Goal: Task Accomplishment & Management: Manage account settings

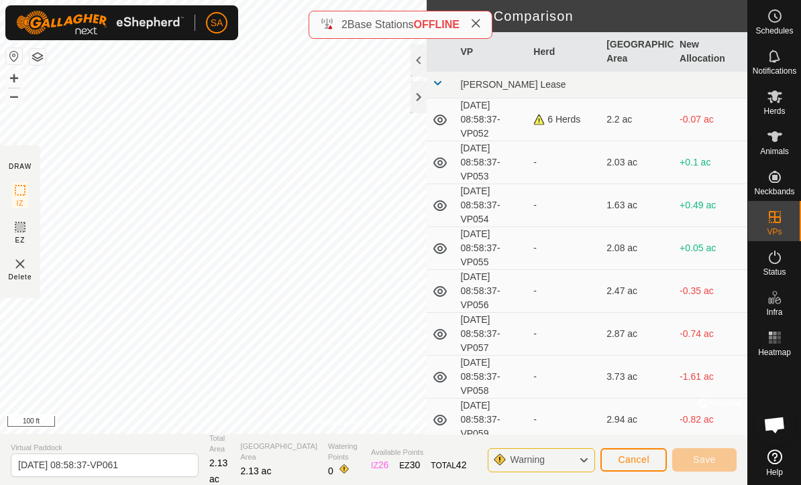
click at [420, 96] on div at bounding box center [418, 97] width 16 height 32
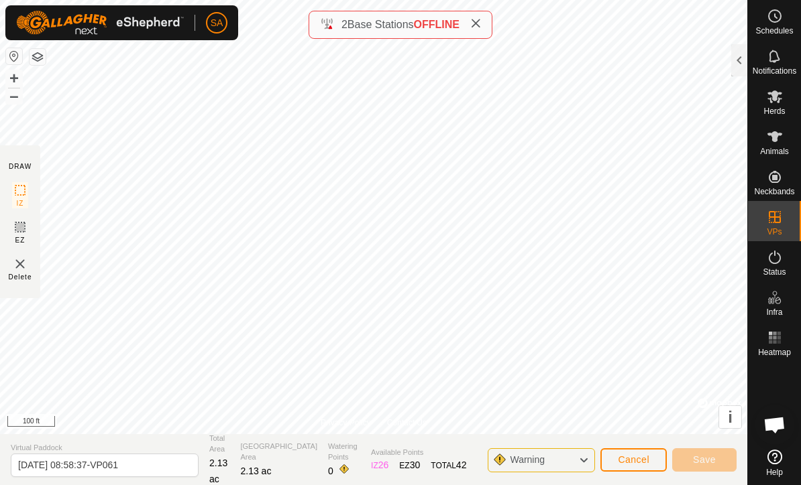
click at [626, 464] on span "Cancel" at bounding box center [634, 460] width 32 height 11
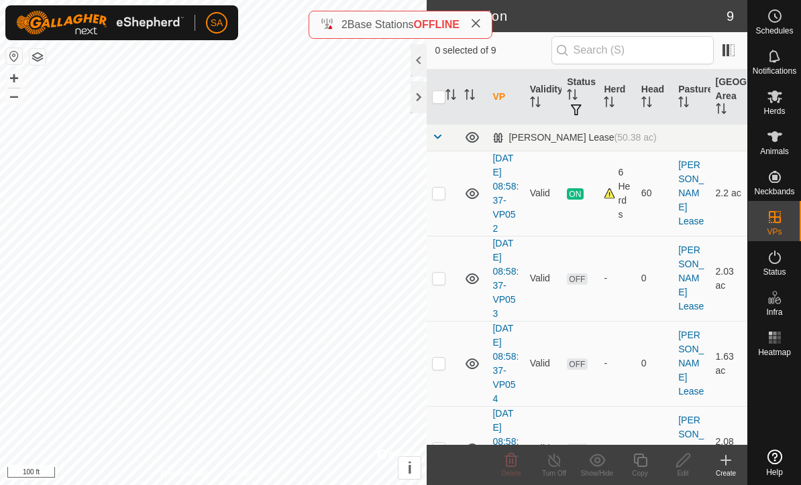
click at [446, 284] on td at bounding box center [442, 278] width 32 height 85
click at [443, 281] on p-checkbox at bounding box center [438, 278] width 13 height 11
checkbox input "false"
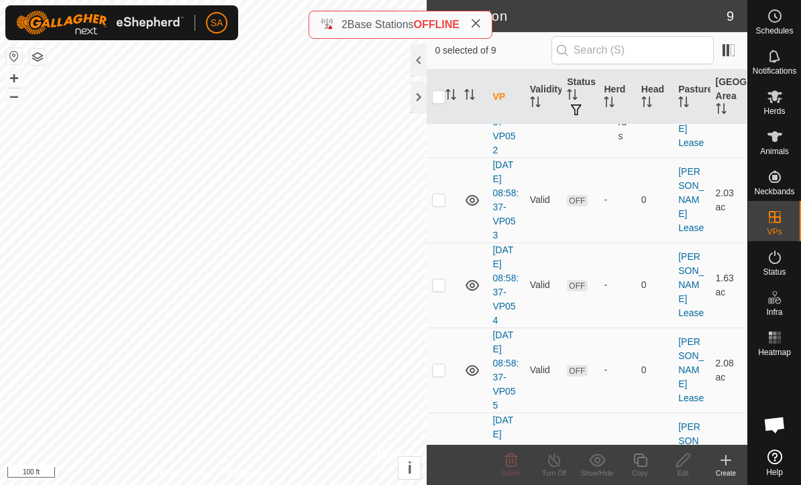
scroll to position [76, 0]
click at [443, 292] on p-checkbox at bounding box center [438, 287] width 13 height 11
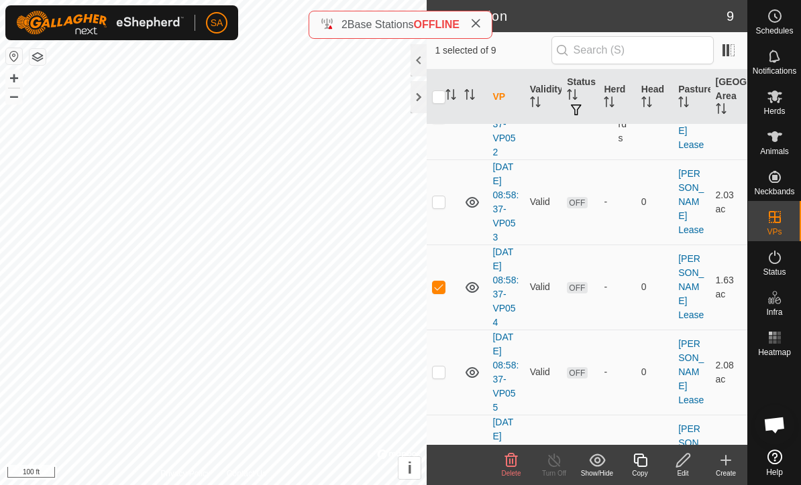
click at [437, 294] on td at bounding box center [442, 287] width 32 height 85
checkbox input "false"
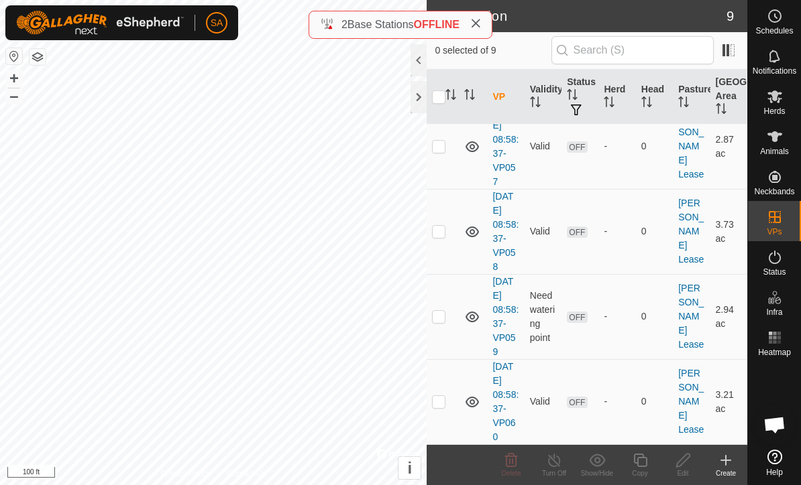
scroll to position [472, 0]
click at [441, 406] on p-checkbox at bounding box center [438, 402] width 13 height 11
click at [512, 467] on icon at bounding box center [511, 459] width 13 height 13
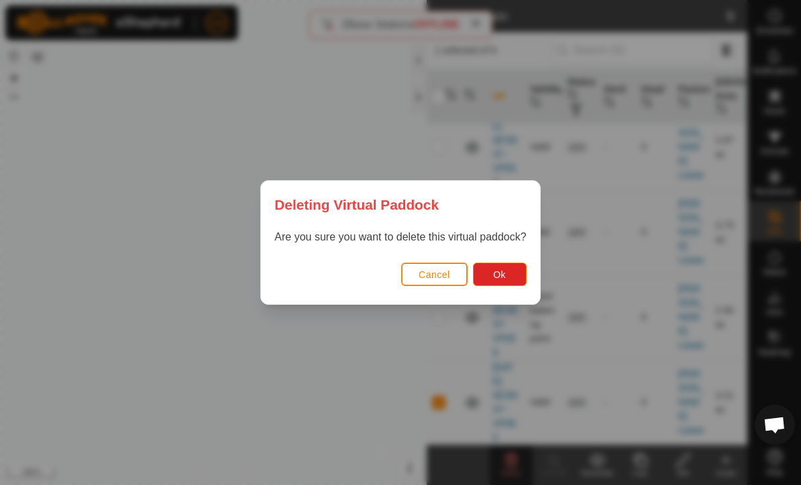
click at [502, 272] on span "Ok" at bounding box center [499, 275] width 13 height 11
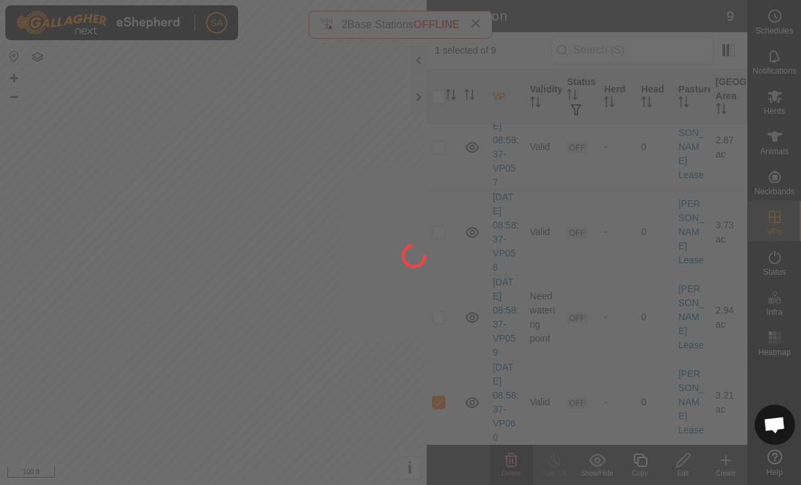
checkbox input "false"
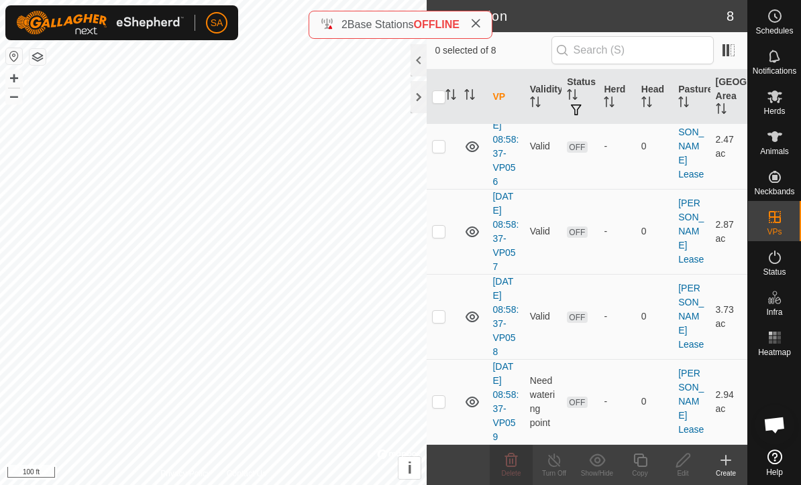
scroll to position [387, 0]
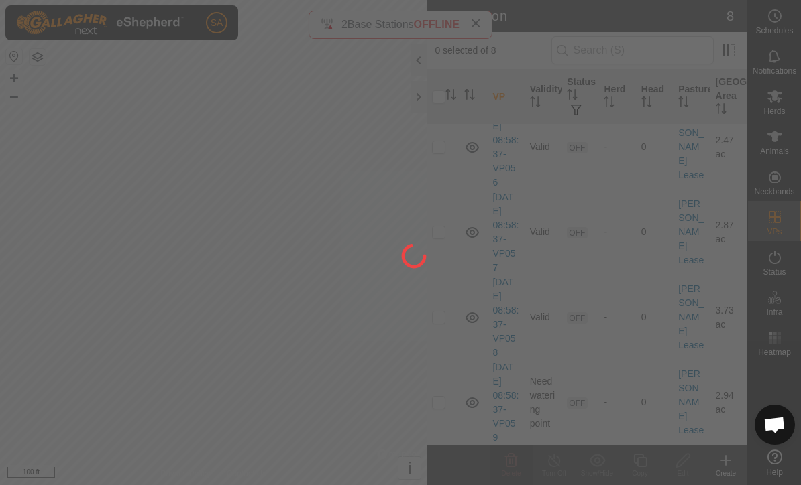
click at [445, 401] on div at bounding box center [400, 242] width 801 height 485
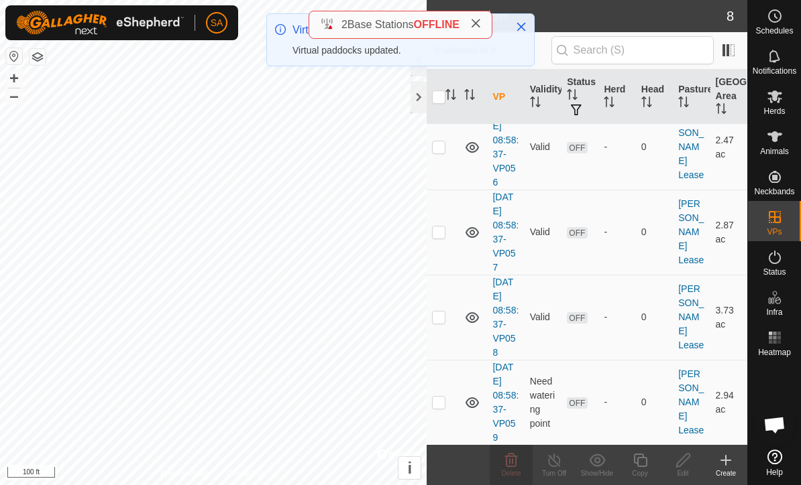
click at [448, 402] on td at bounding box center [442, 402] width 32 height 85
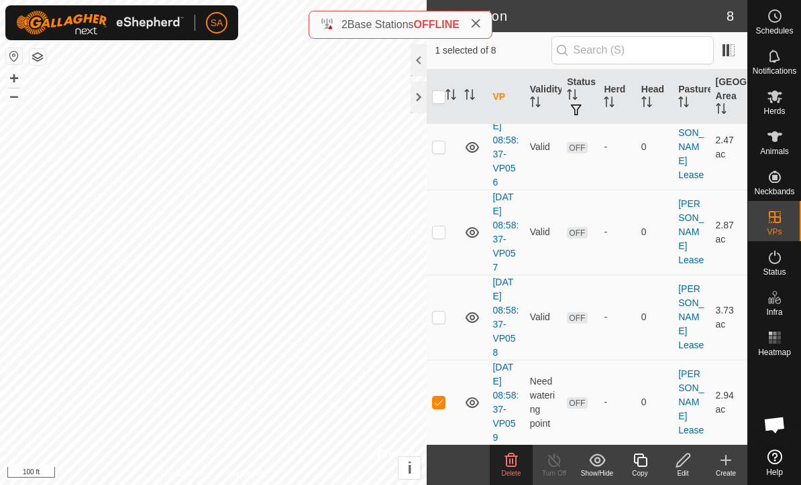
click at [518, 464] on icon at bounding box center [511, 461] width 16 height 16
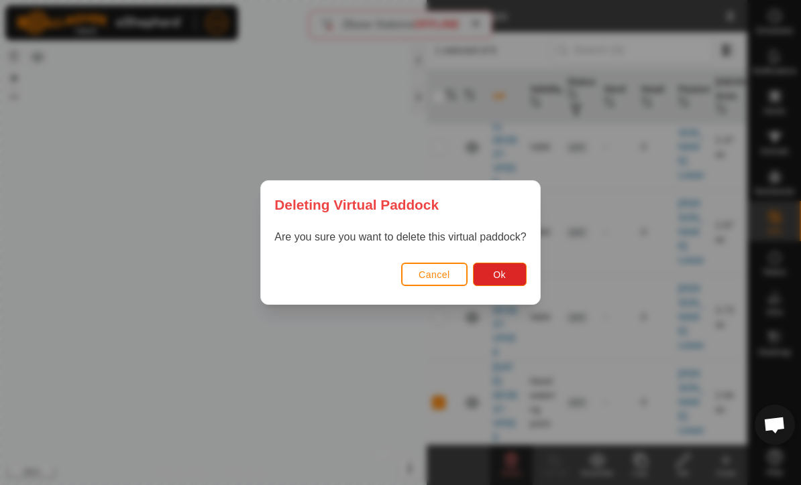
click at [502, 272] on span "Ok" at bounding box center [499, 275] width 13 height 11
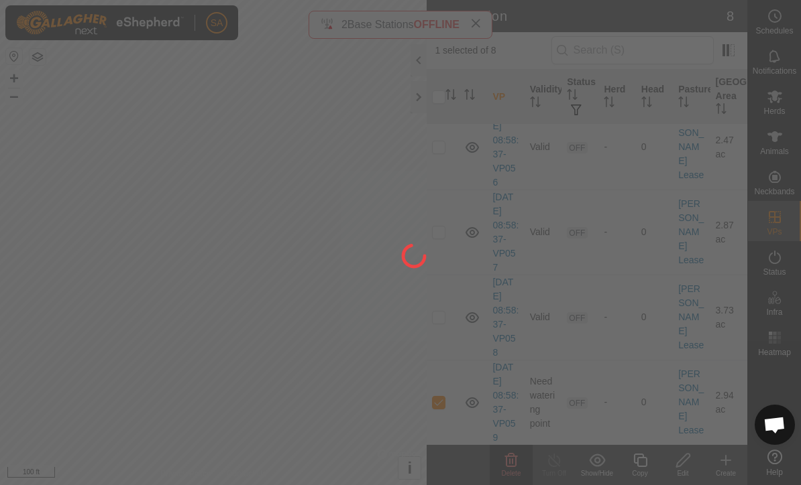
checkbox input "false"
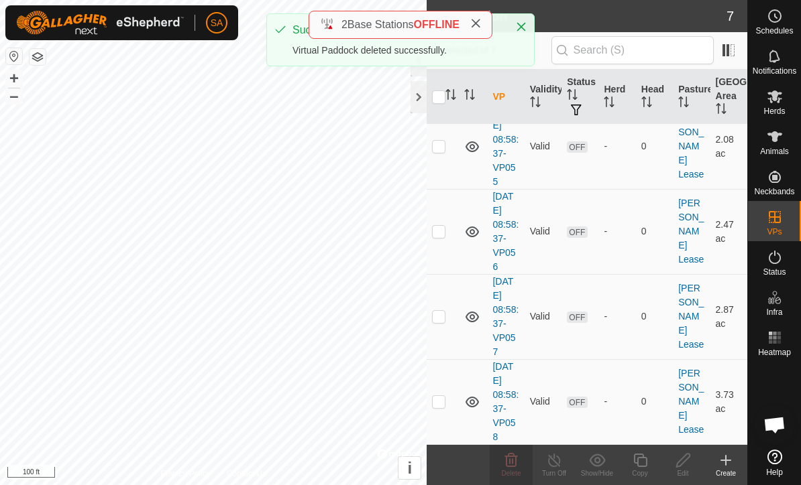
scroll to position [302, 0]
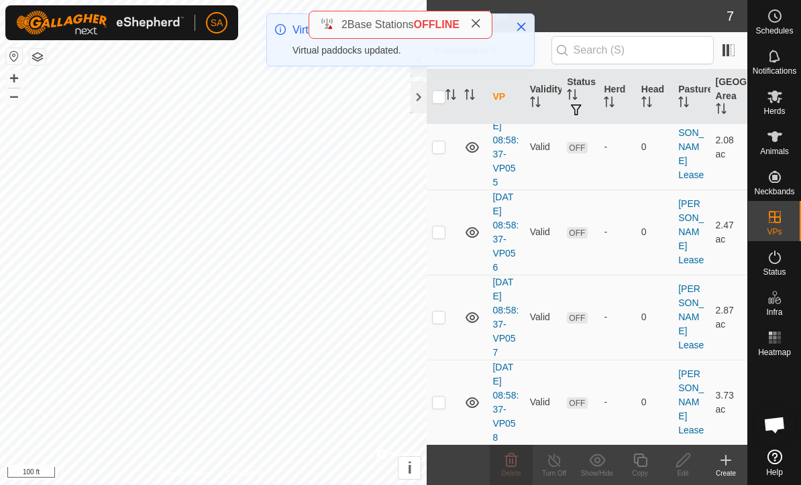
click at [34, 54] on button "button" at bounding box center [38, 57] width 16 height 16
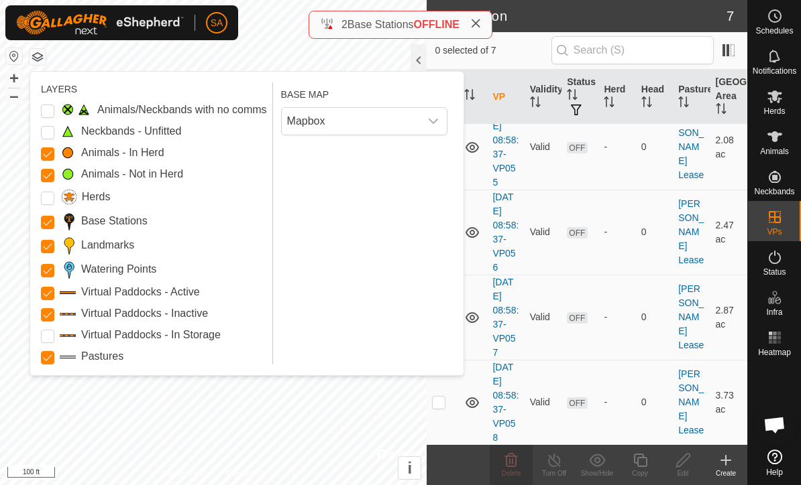
click at [42, 137] on Unfitted "Neckbands - Unfitted" at bounding box center [47, 132] width 13 height 13
click at [42, 132] on Unfitted "Neckbands - Unfitted" at bounding box center [47, 132] width 13 height 13
click at [41, 113] on Issue "Animals/Neckbands with no comms" at bounding box center [47, 111] width 13 height 13
click at [44, 136] on Unfitted "Neckbands - Unfitted" at bounding box center [47, 132] width 13 height 13
click at [446, 126] on div "dropdown trigger" at bounding box center [433, 121] width 27 height 27
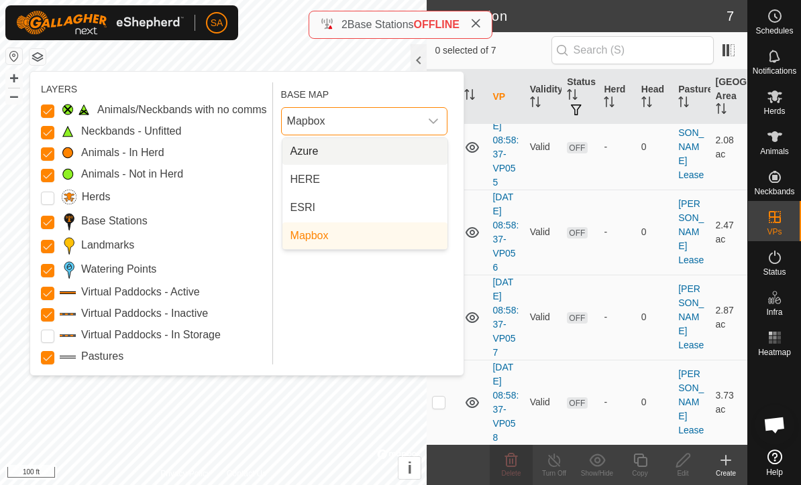
click at [389, 187] on li "HERE" at bounding box center [364, 179] width 165 height 27
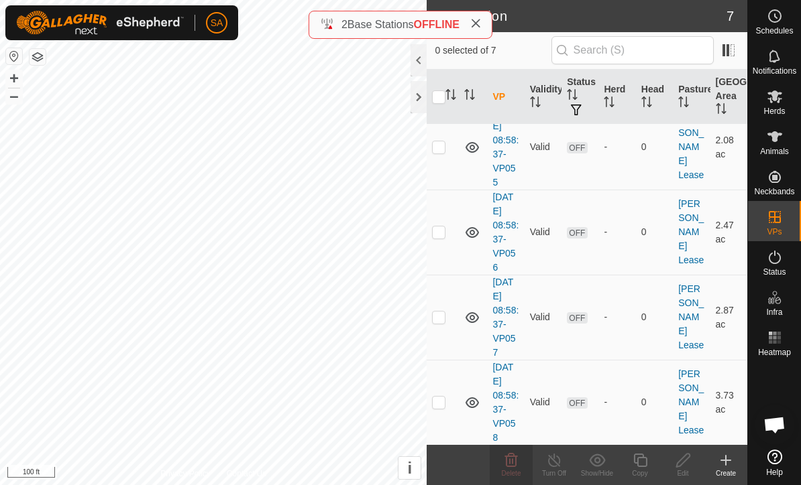
click at [34, 58] on button "button" at bounding box center [38, 57] width 16 height 16
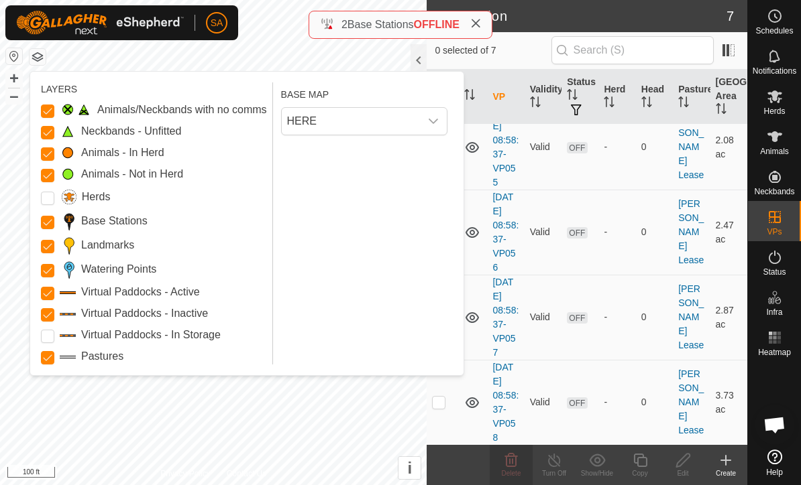
click at [437, 125] on icon "dropdown trigger" at bounding box center [433, 121] width 11 height 11
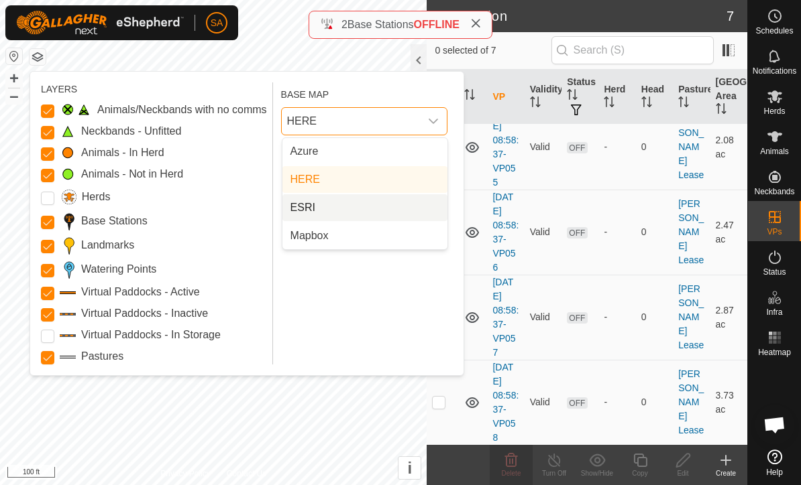
click at [361, 213] on li "ESRI" at bounding box center [364, 207] width 165 height 27
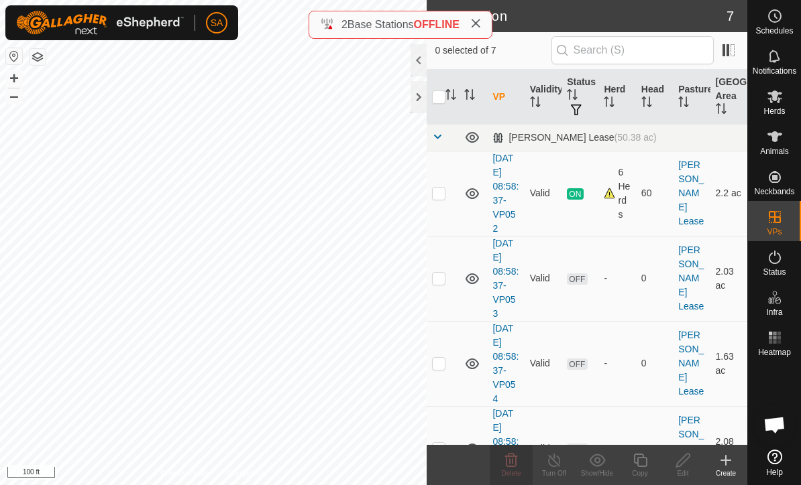
scroll to position [0, 0]
click at [449, 283] on td at bounding box center [442, 278] width 32 height 85
click at [449, 277] on td at bounding box center [442, 278] width 32 height 85
click at [438, 290] on td at bounding box center [442, 278] width 32 height 85
click at [444, 284] on p-checkbox at bounding box center [438, 278] width 13 height 11
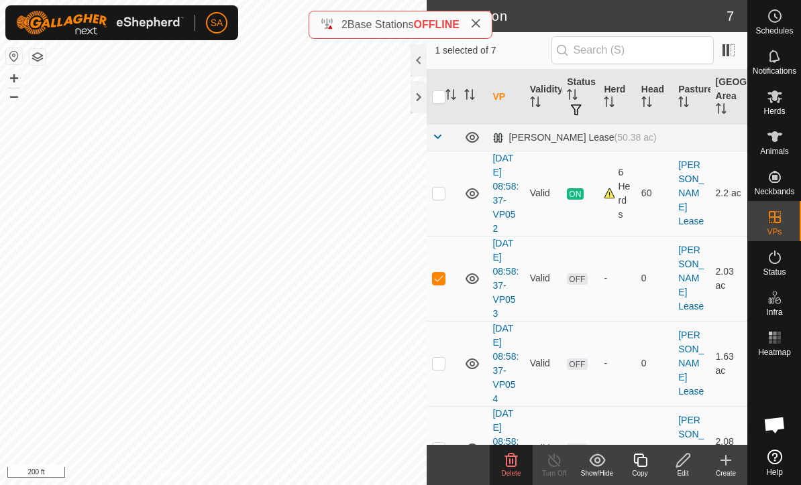
checkbox input "false"
click at [780, 107] on span "Herds" at bounding box center [773, 111] width 21 height 8
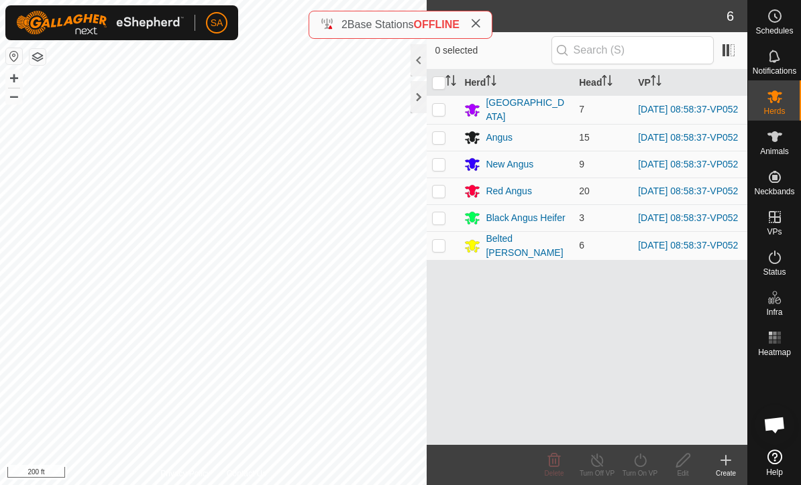
click at [441, 82] on input "checkbox" at bounding box center [438, 82] width 13 height 13
checkbox input "true"
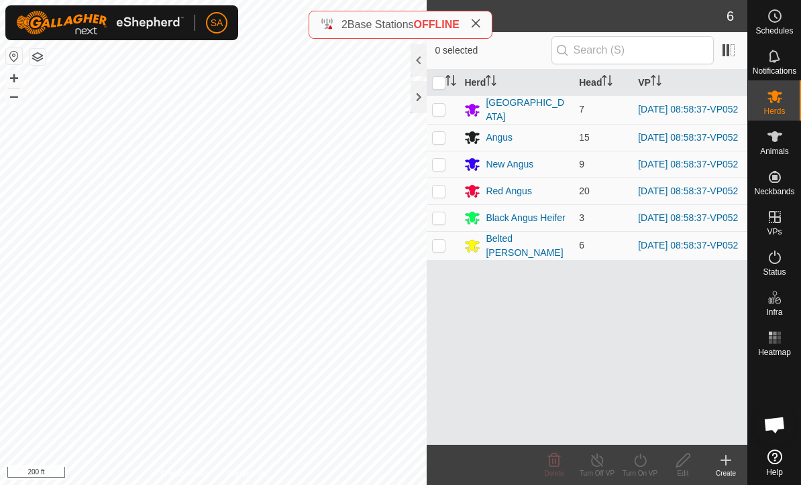
checkbox input "true"
click at [640, 467] on icon at bounding box center [640, 460] width 12 height 13
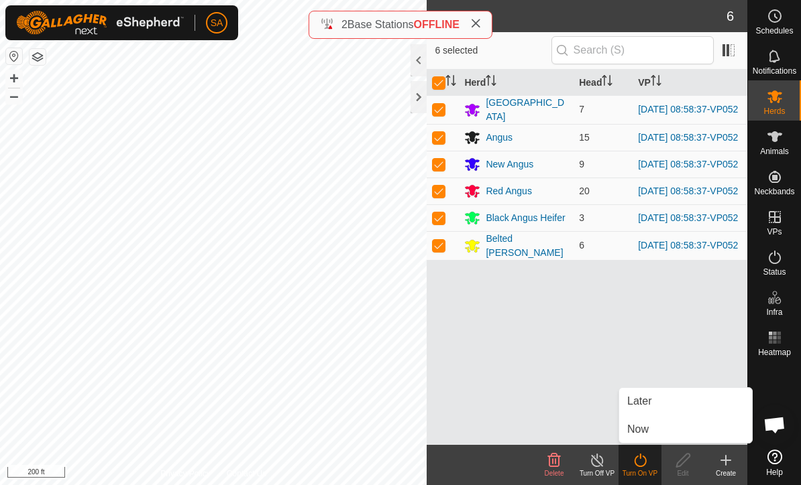
click at [667, 433] on link "Now" at bounding box center [685, 429] width 133 height 27
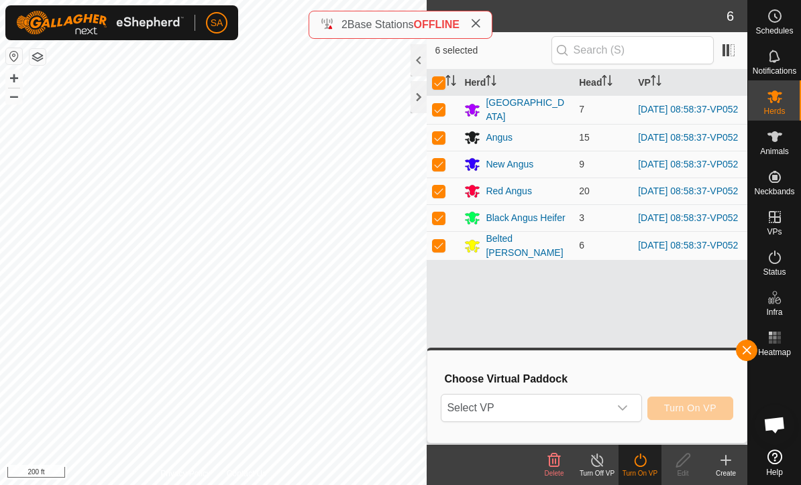
click at [630, 409] on div "dropdown trigger" at bounding box center [622, 408] width 27 height 27
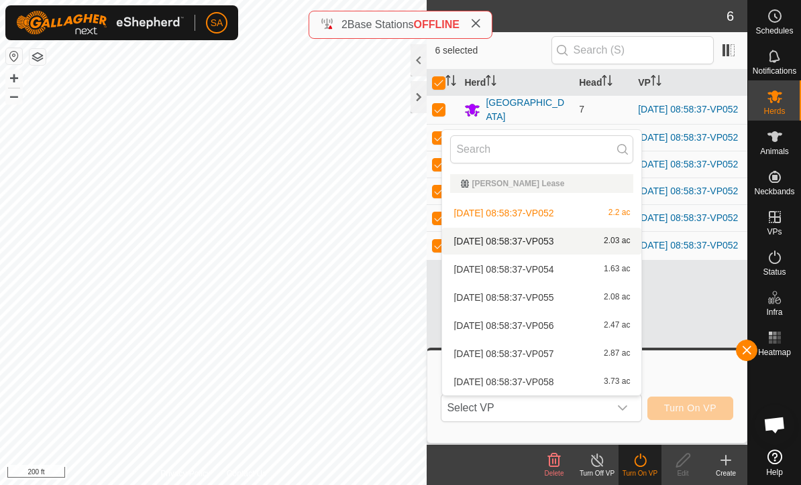
click at [620, 245] on span "2.03 ac" at bounding box center [616, 241] width 26 height 9
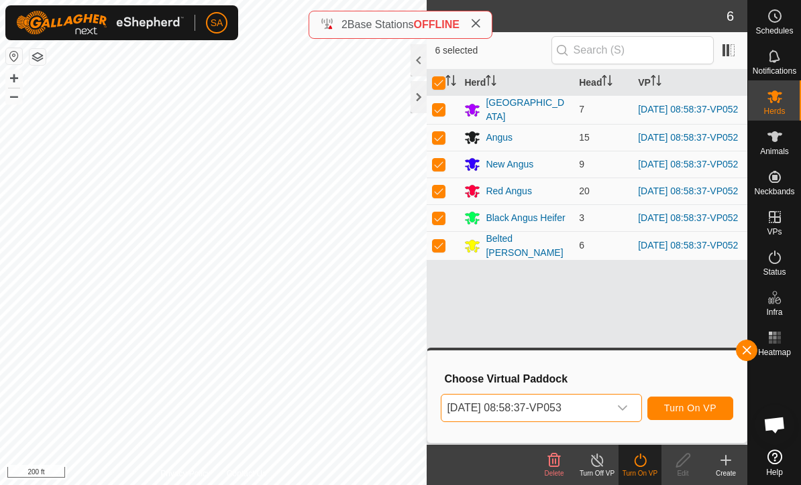
click at [442, 80] on input "checkbox" at bounding box center [438, 82] width 13 height 13
checkbox input "false"
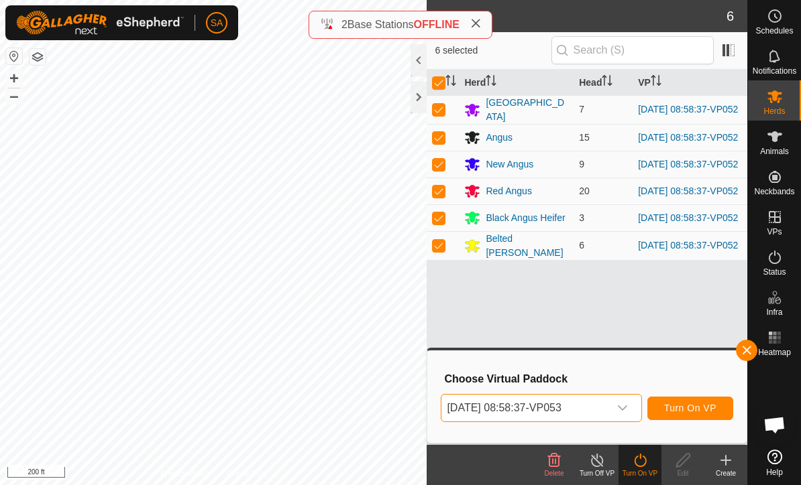
checkbox input "false"
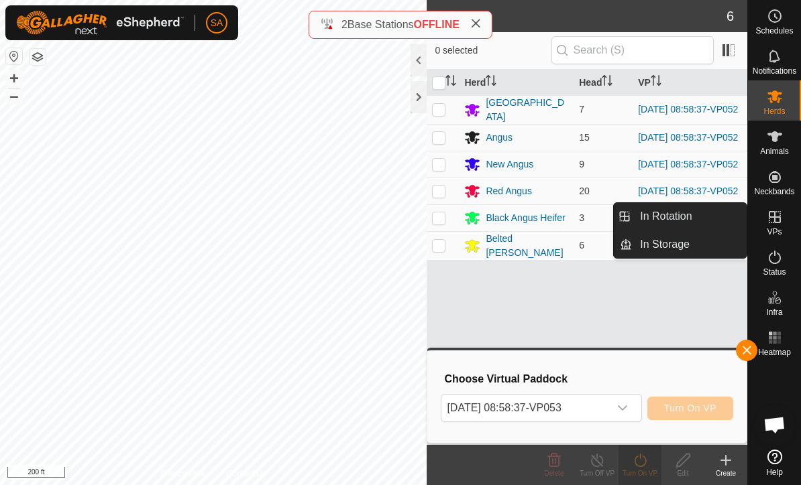
click at [420, 103] on div at bounding box center [418, 97] width 16 height 32
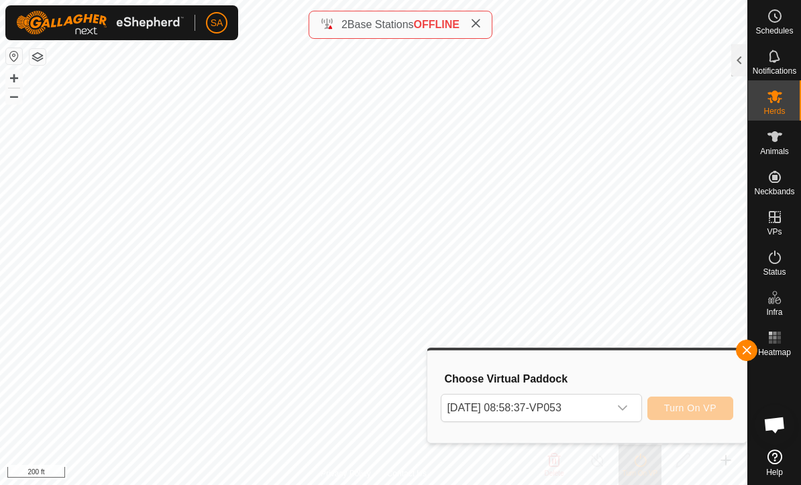
click at [746, 352] on span "button" at bounding box center [746, 350] width 11 height 11
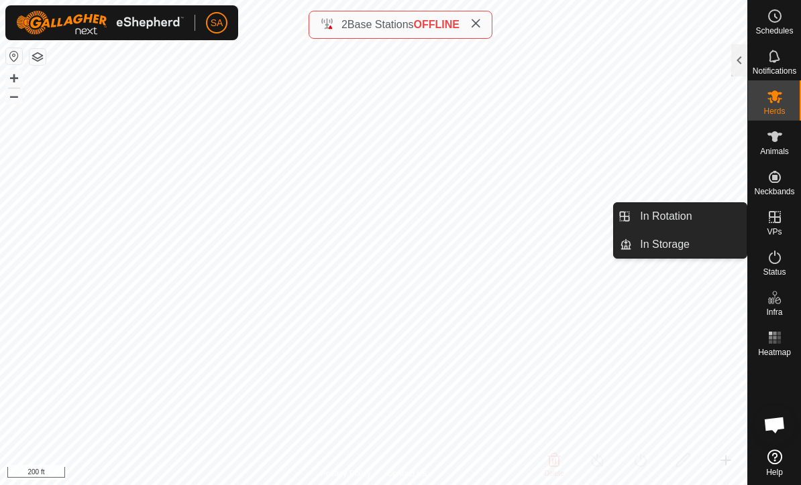
click at [713, 223] on link "In Rotation" at bounding box center [689, 216] width 115 height 27
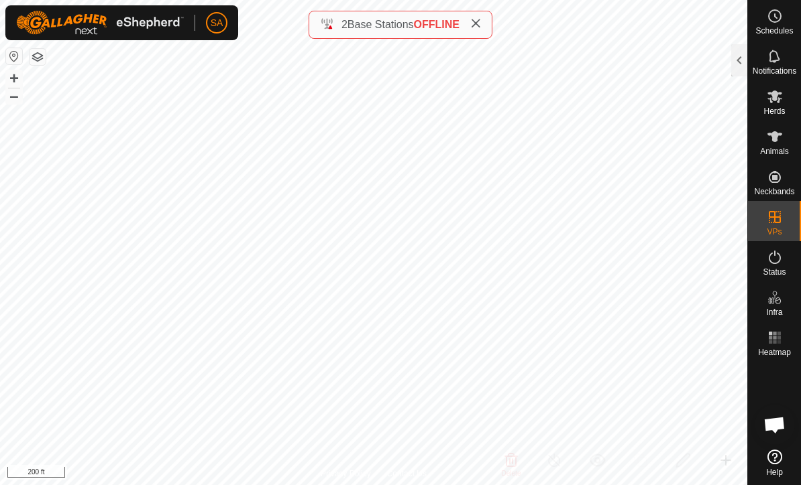
click at [732, 62] on div at bounding box center [739, 60] width 16 height 32
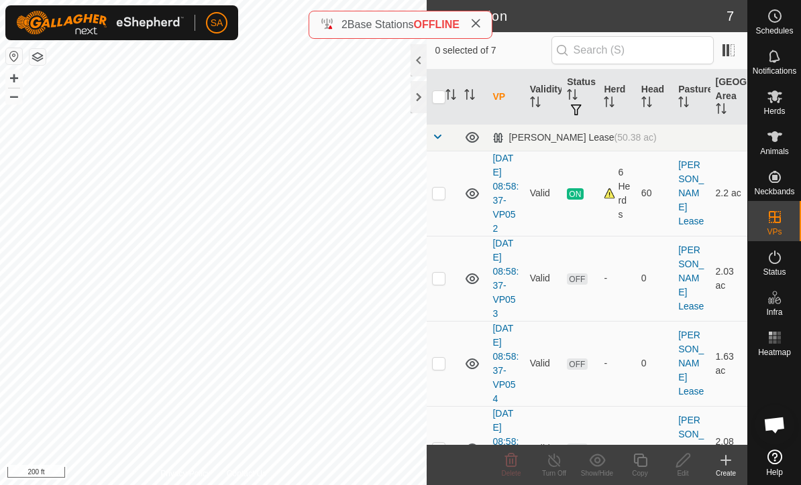
click at [453, 280] on td at bounding box center [442, 278] width 32 height 85
checkbox input "true"
click at [688, 466] on icon at bounding box center [683, 461] width 17 height 16
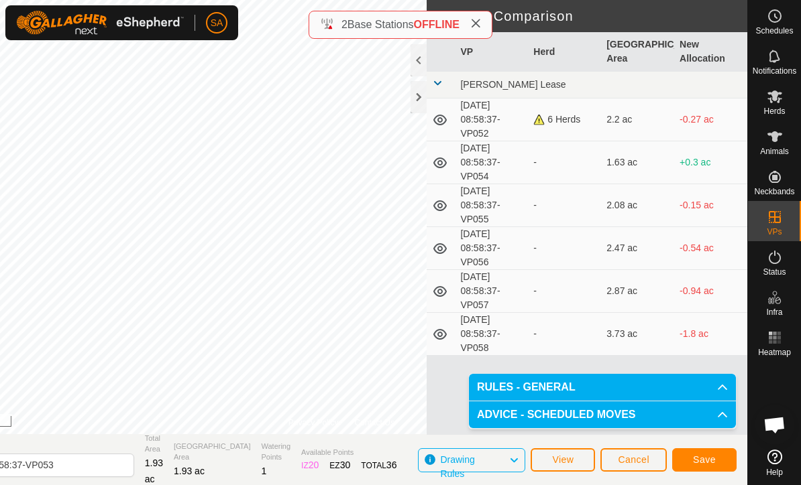
click at [709, 463] on span "Save" at bounding box center [704, 460] width 23 height 11
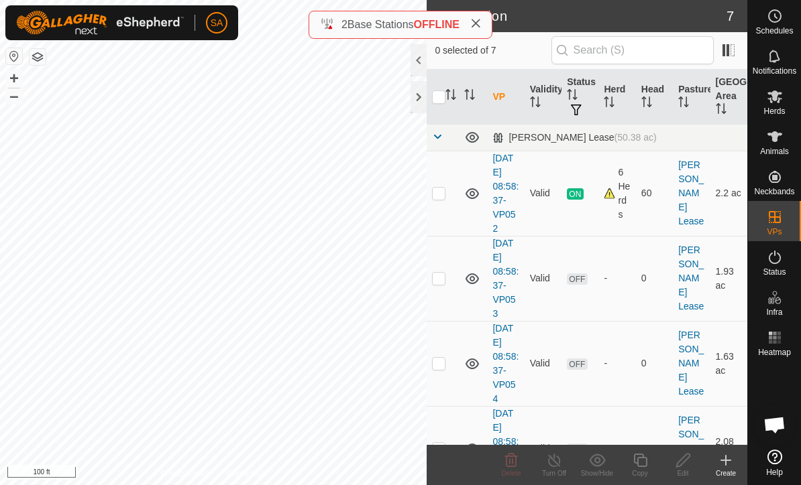
click at [453, 288] on td at bounding box center [442, 278] width 32 height 85
checkbox input "true"
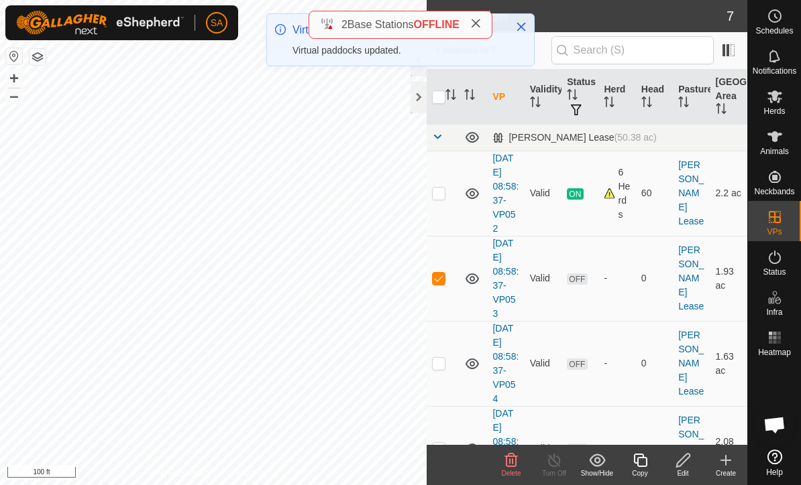
click at [421, 99] on div at bounding box center [418, 97] width 16 height 32
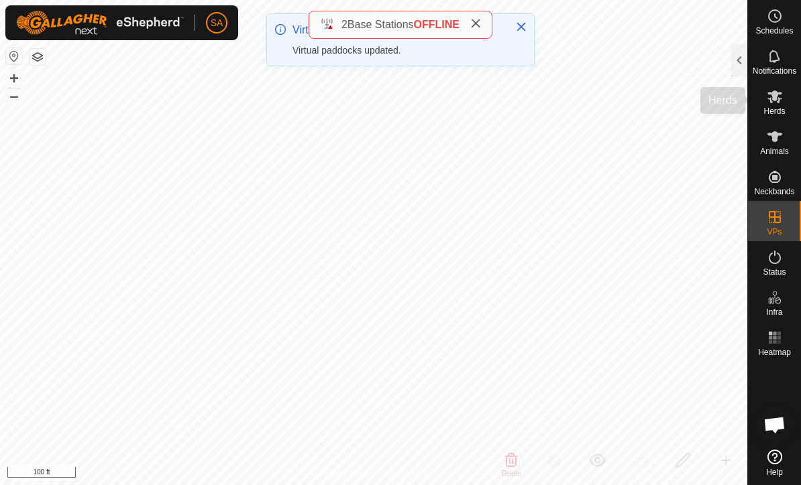
click at [772, 99] on icon at bounding box center [774, 97] width 15 height 13
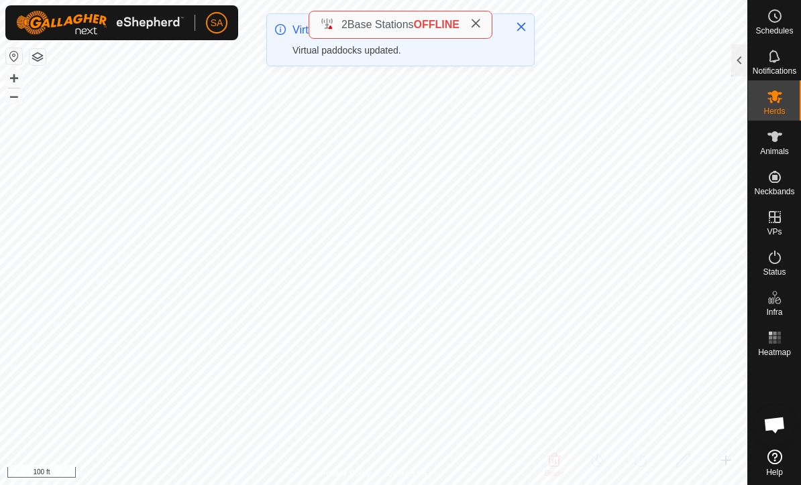
click at [740, 58] on div at bounding box center [739, 60] width 16 height 32
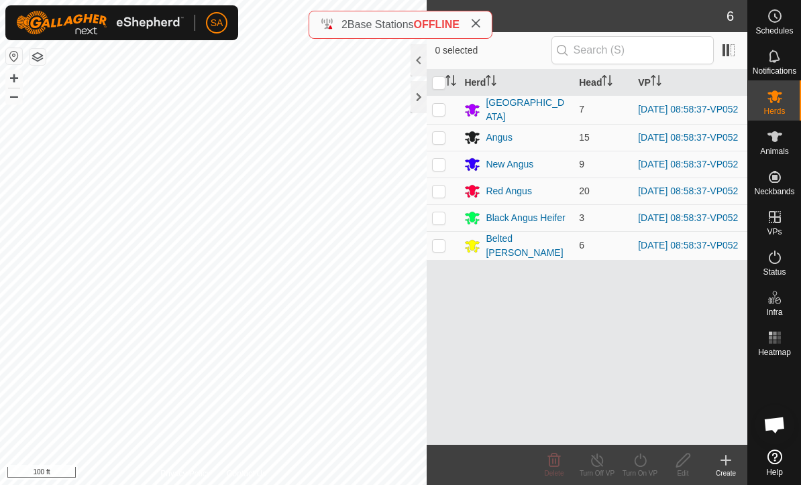
click at [442, 89] on input "checkbox" at bounding box center [438, 82] width 13 height 13
checkbox input "true"
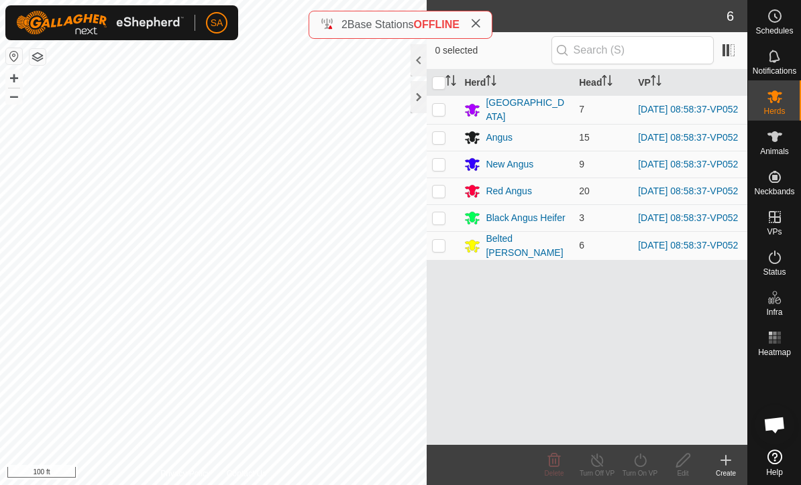
checkbox input "true"
click at [643, 477] on div "Turn On VP" at bounding box center [639, 474] width 43 height 10
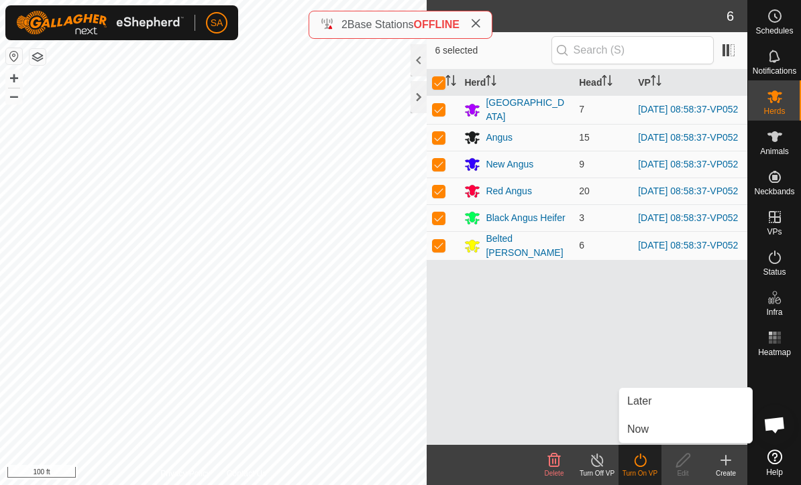
click at [661, 434] on link "Now" at bounding box center [685, 429] width 133 height 27
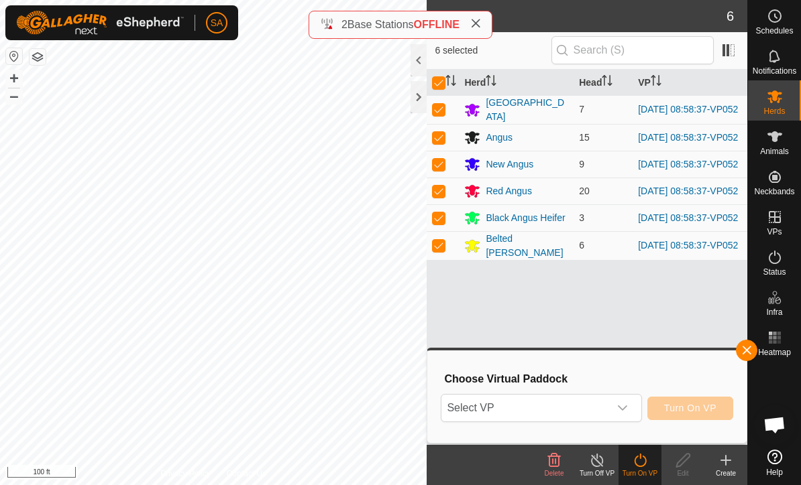
click at [629, 411] on div "dropdown trigger" at bounding box center [622, 408] width 27 height 27
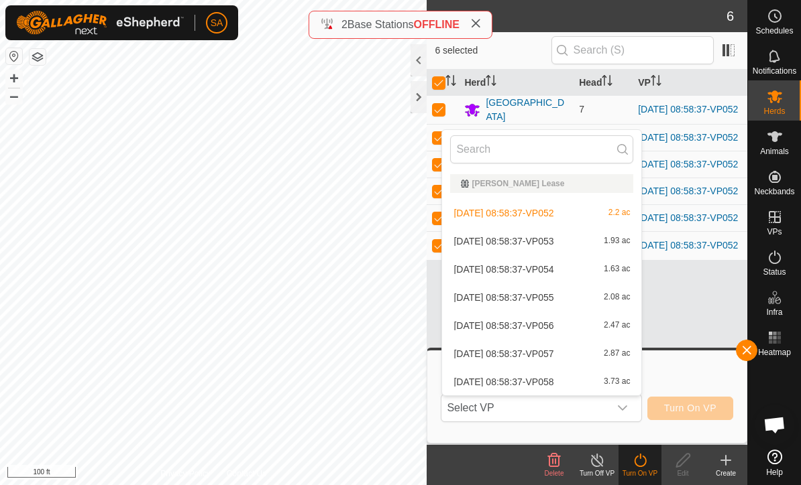
click at [553, 245] on span "[DATE] 08:58:37-VP053" at bounding box center [503, 241] width 100 height 9
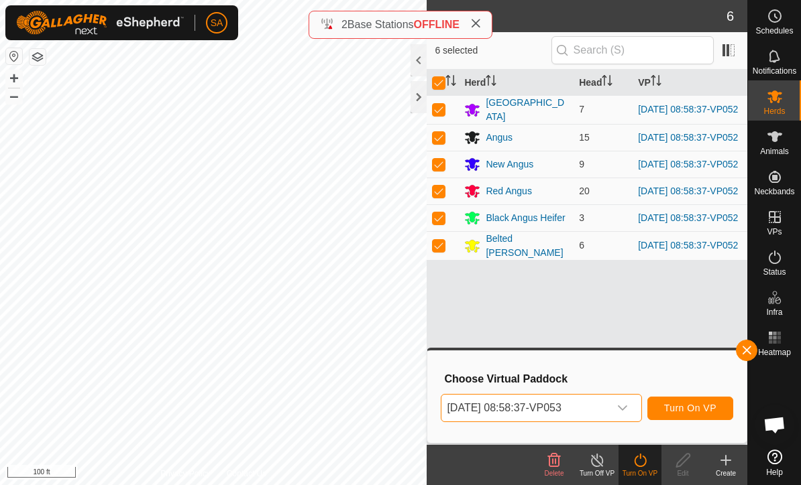
click at [693, 408] on span "Turn On VP" at bounding box center [690, 408] width 52 height 11
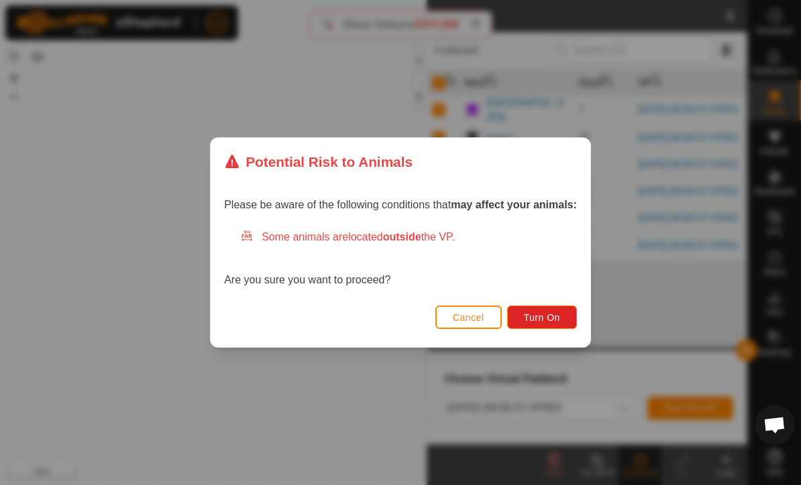
click at [556, 314] on span "Turn On" at bounding box center [542, 317] width 36 height 11
